Goal: Check status: Check status

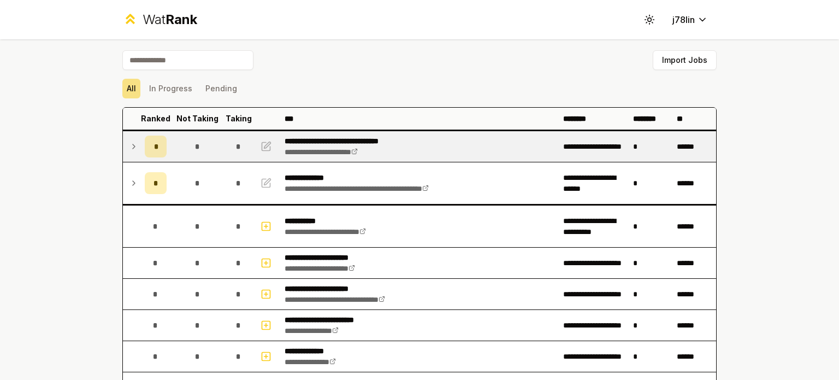
click at [129, 147] on icon at bounding box center [133, 146] width 9 height 13
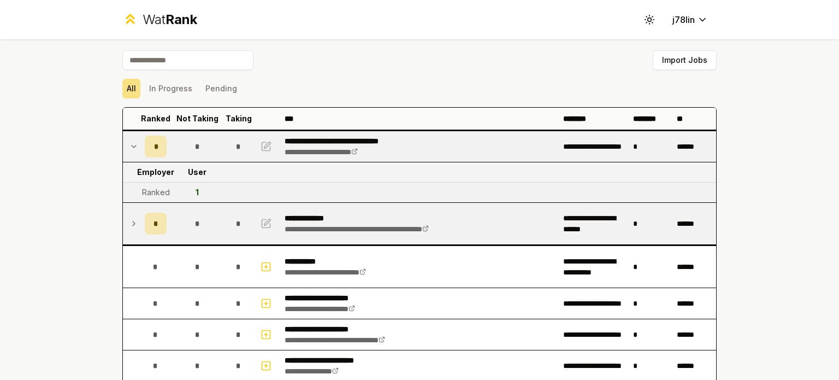
click at [129, 215] on td at bounding box center [131, 224] width 17 height 42
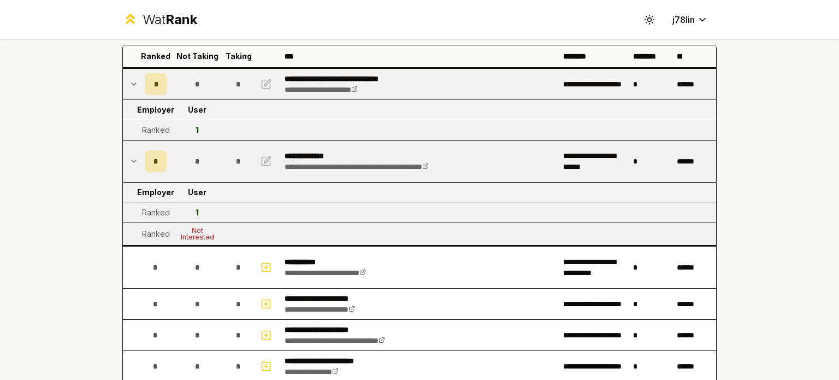
scroll to position [55, 0]
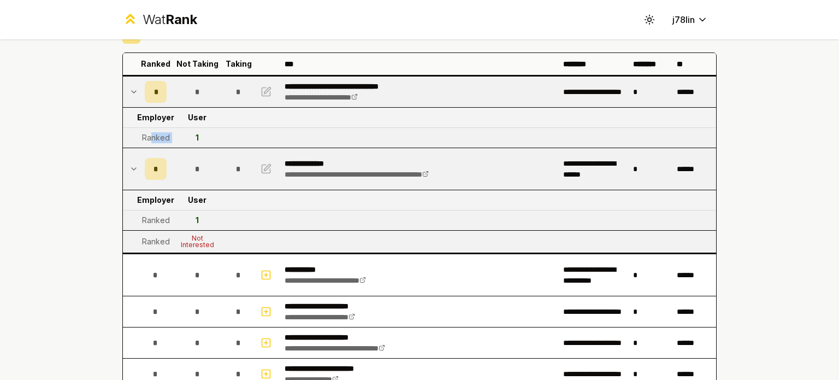
drag, startPoint x: 146, startPoint y: 138, endPoint x: 187, endPoint y: 135, distance: 40.5
click at [187, 135] on tr "Ranked 1" at bounding box center [419, 138] width 593 height 20
click at [187, 135] on td "1" at bounding box center [197, 138] width 52 height 20
drag, startPoint x: 186, startPoint y: 233, endPoint x: 218, endPoint y: 242, distance: 34.1
click at [218, 242] on td "Not Interested" at bounding box center [197, 241] width 52 height 22
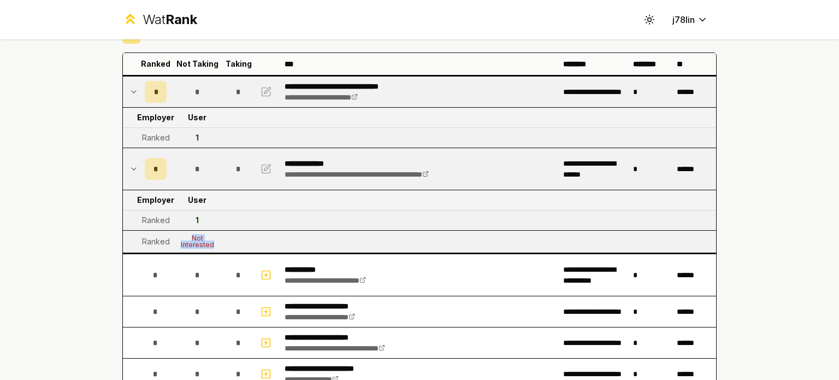
click at [218, 242] on td "Not Interested" at bounding box center [197, 241] width 52 height 22
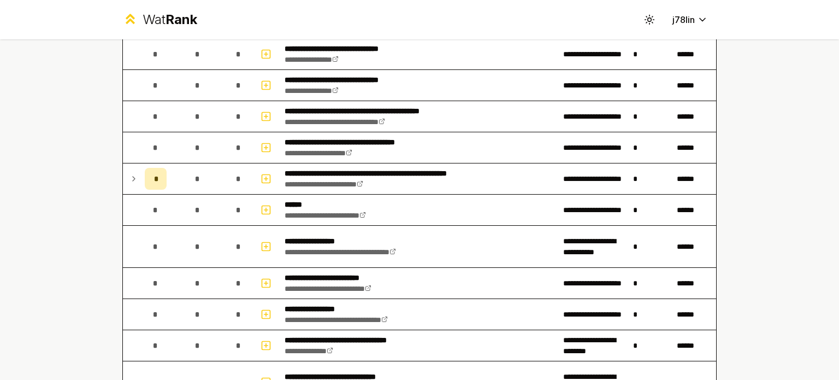
scroll to position [765, 0]
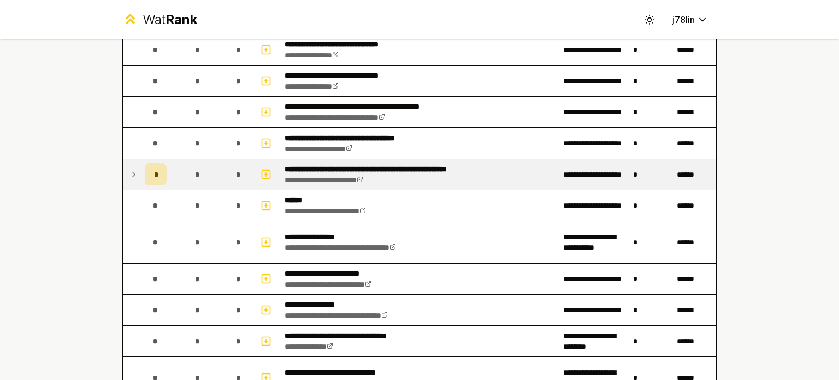
click at [131, 173] on icon at bounding box center [133, 174] width 9 height 13
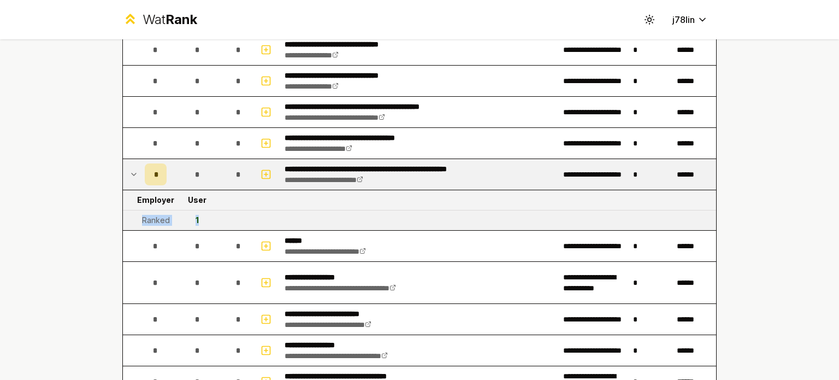
drag, startPoint x: 140, startPoint y: 218, endPoint x: 197, endPoint y: 220, distance: 56.8
click at [197, 220] on tr "Ranked 1" at bounding box center [419, 220] width 593 height 20
click at [197, 220] on td "1" at bounding box center [197, 220] width 52 height 20
drag, startPoint x: 135, startPoint y: 215, endPoint x: 179, endPoint y: 214, distance: 44.2
click at [179, 214] on tr "Ranked 1" at bounding box center [419, 220] width 593 height 20
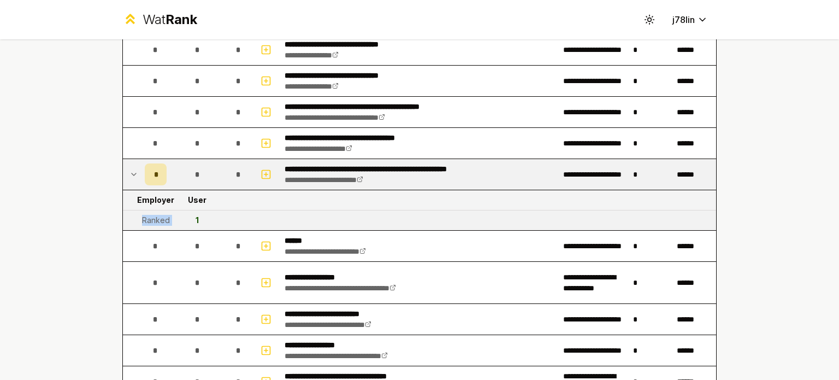
click at [179, 214] on td "1" at bounding box center [197, 220] width 52 height 20
drag, startPoint x: 188, startPoint y: 215, endPoint x: 210, endPoint y: 215, distance: 21.8
click at [210, 215] on td "1" at bounding box center [197, 220] width 52 height 20
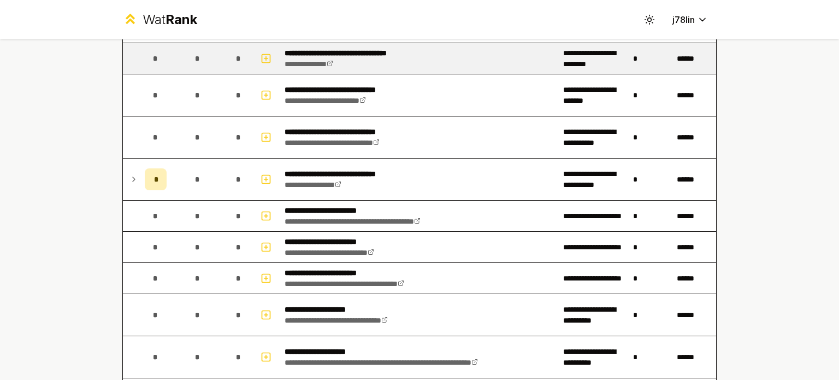
scroll to position [1092, 0]
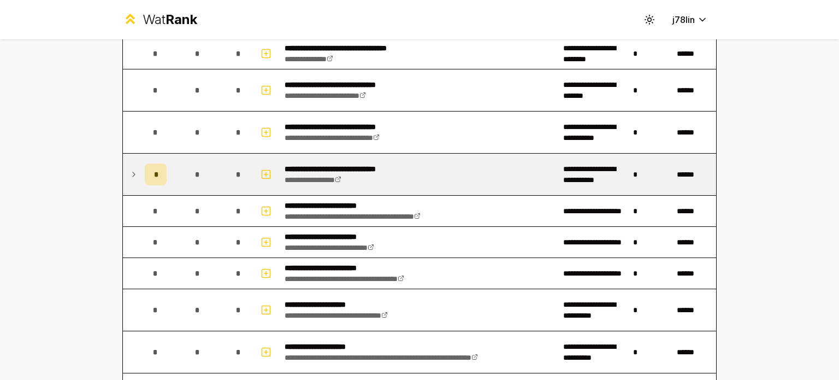
click at [131, 171] on icon at bounding box center [133, 174] width 9 height 13
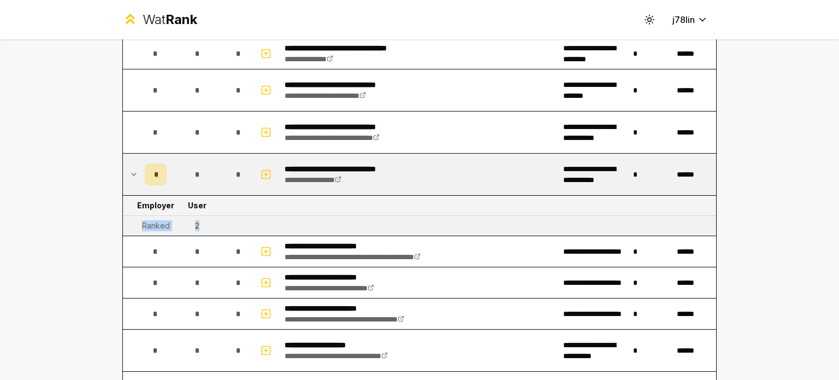
drag, startPoint x: 137, startPoint y: 220, endPoint x: 210, endPoint y: 220, distance: 73.2
click at [210, 220] on tr "Ranked 2" at bounding box center [419, 226] width 593 height 20
click at [210, 220] on td "2" at bounding box center [197, 226] width 52 height 20
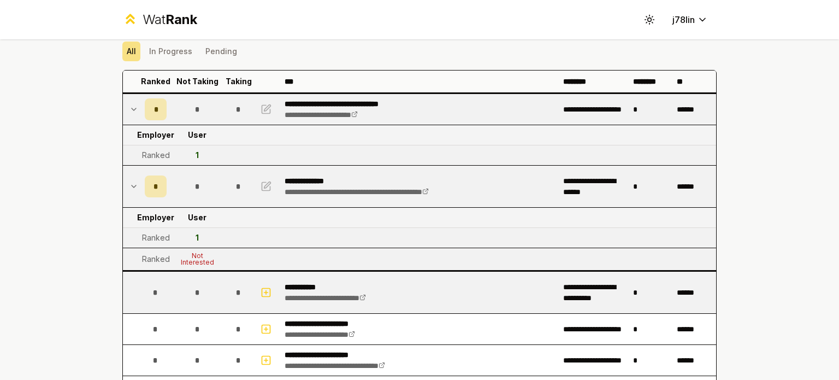
scroll to position [0, 0]
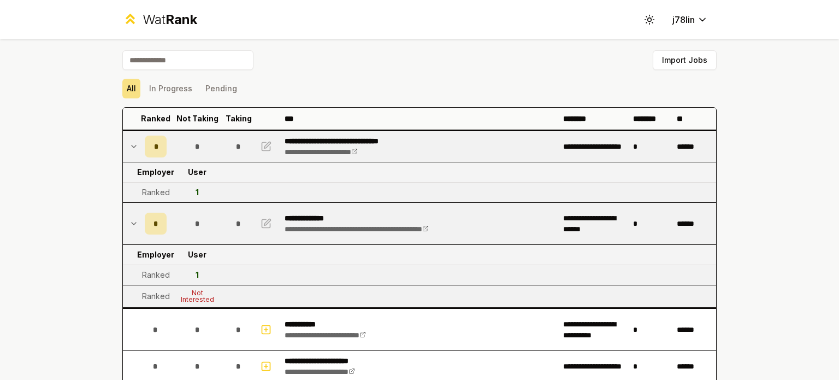
click at [179, 88] on button "In Progress" at bounding box center [171, 89] width 52 height 20
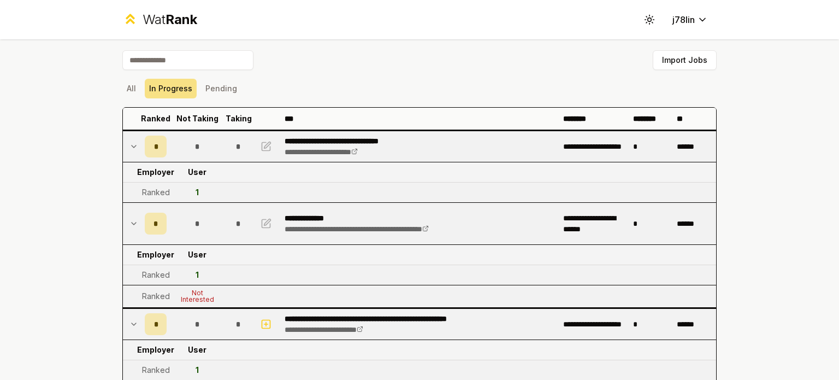
click at [24, 99] on div "**********" at bounding box center [419, 190] width 839 height 380
click at [205, 84] on button "Pending" at bounding box center [221, 89] width 40 height 20
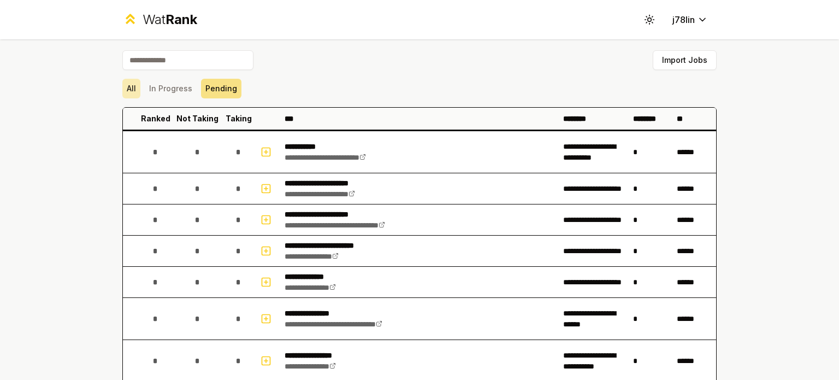
click at [133, 91] on button "All" at bounding box center [131, 89] width 18 height 20
